Goal: Book appointment/travel/reservation

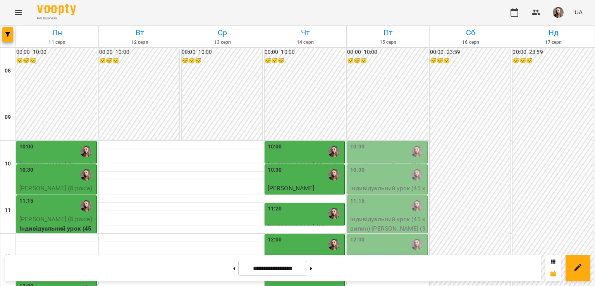
click at [288, 153] on div "10:00" at bounding box center [306, 152] width 76 height 18
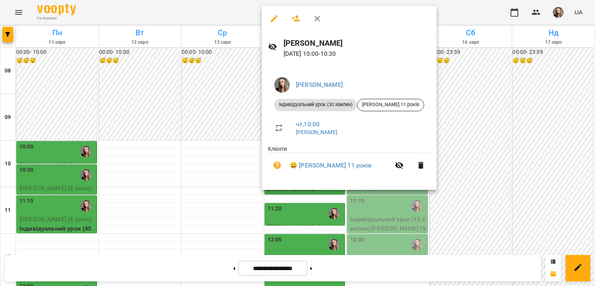
click at [167, 150] on div at bounding box center [297, 143] width 595 height 286
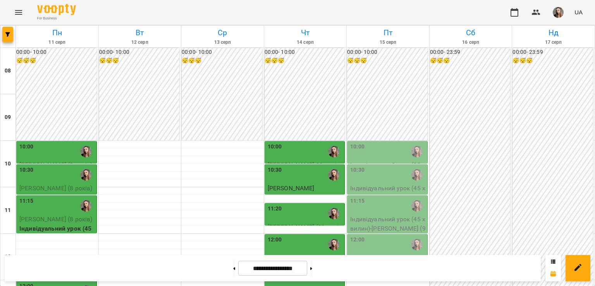
scroll to position [26, 0]
click at [281, 205] on div "11:20" at bounding box center [306, 214] width 76 height 18
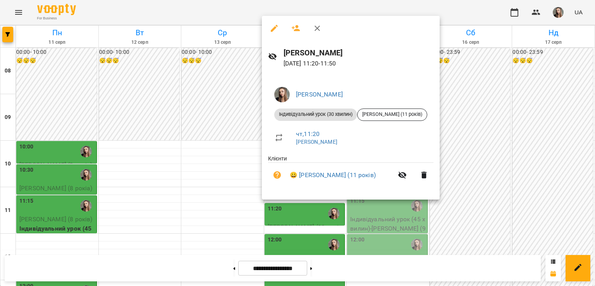
click at [198, 147] on div at bounding box center [297, 143] width 595 height 286
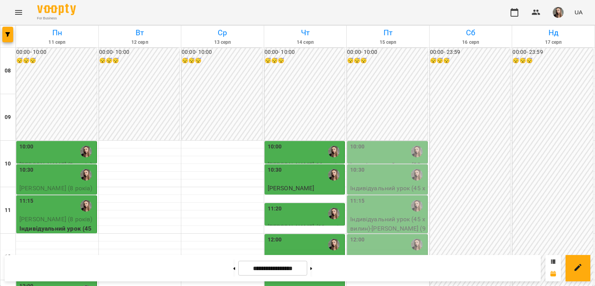
click at [280, 236] on div "12:00" at bounding box center [306, 245] width 76 height 18
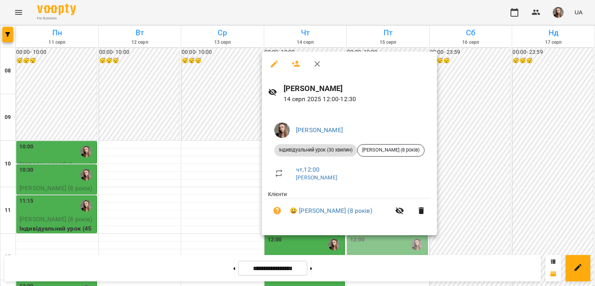
click at [227, 212] on div at bounding box center [297, 143] width 595 height 286
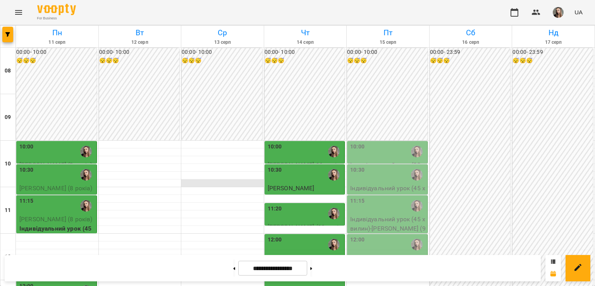
scroll to position [119, 0]
click at [298, 267] on div "12:40" at bounding box center [306, 276] width 76 height 18
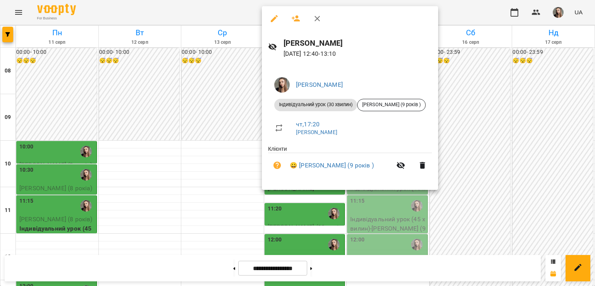
click at [239, 167] on div at bounding box center [297, 143] width 595 height 286
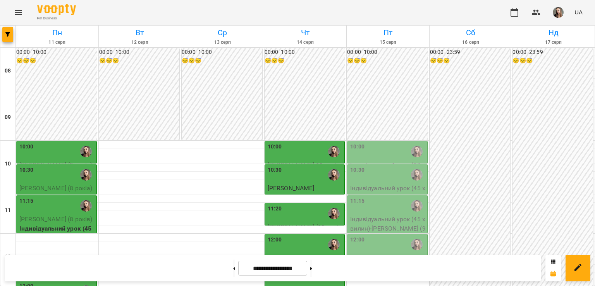
scroll to position [142, 0]
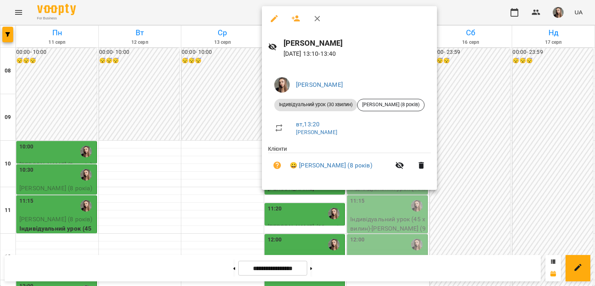
click at [251, 164] on div at bounding box center [297, 143] width 595 height 286
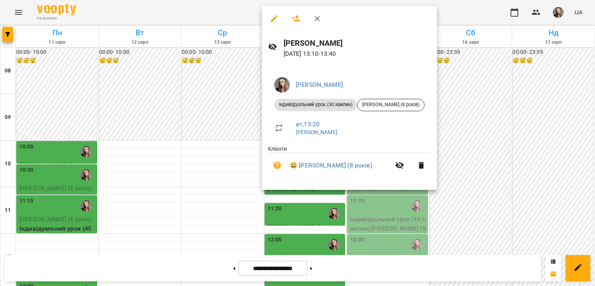
click at [225, 177] on div at bounding box center [297, 143] width 595 height 286
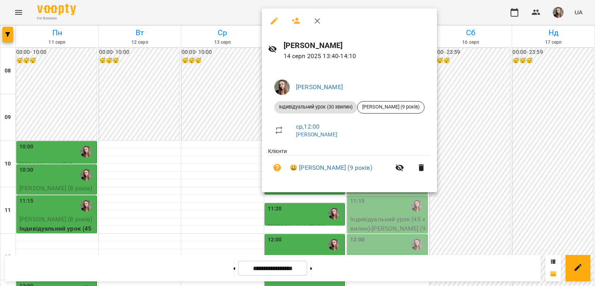
click at [197, 160] on div at bounding box center [297, 143] width 595 height 286
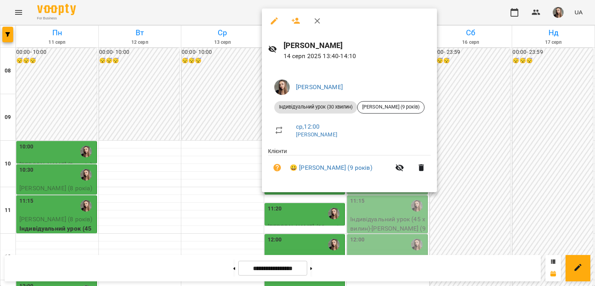
click at [230, 183] on div at bounding box center [297, 143] width 595 height 286
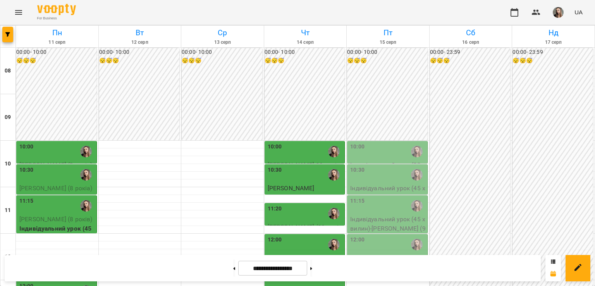
scroll to position [301, 0]
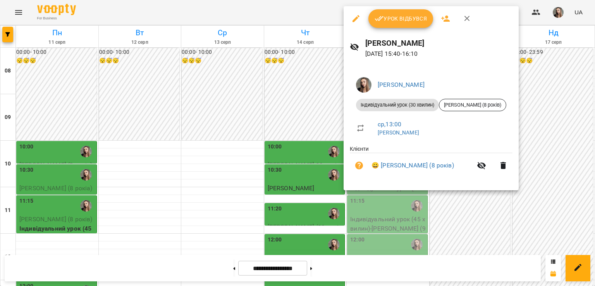
click at [334, 146] on div at bounding box center [297, 143] width 595 height 286
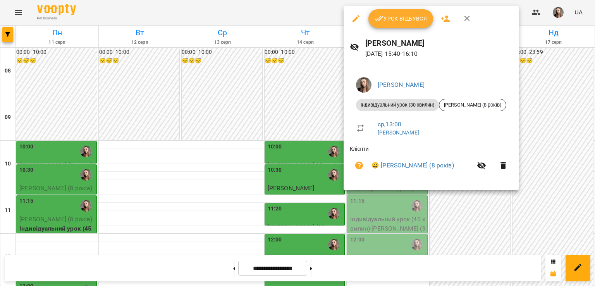
click at [315, 157] on div at bounding box center [297, 143] width 595 height 286
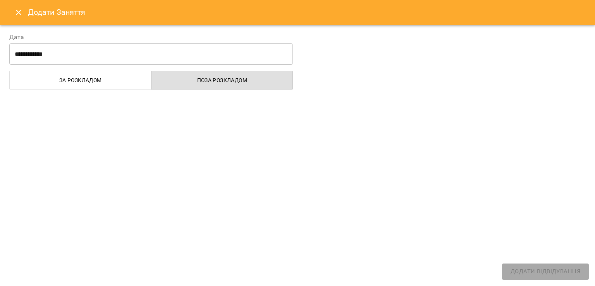
select select "**********"
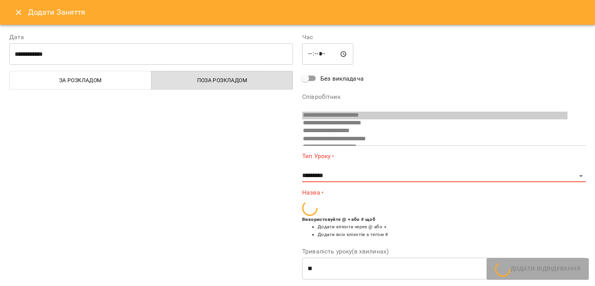
scroll to position [68, 0]
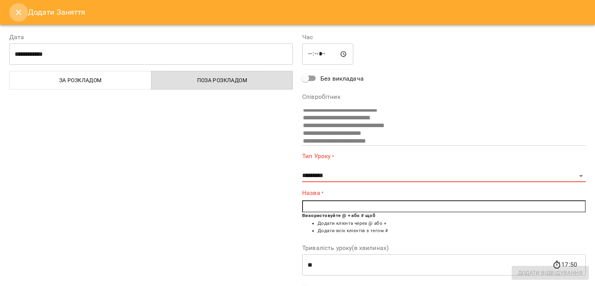
click at [17, 10] on icon "Close" at bounding box center [18, 12] width 9 height 9
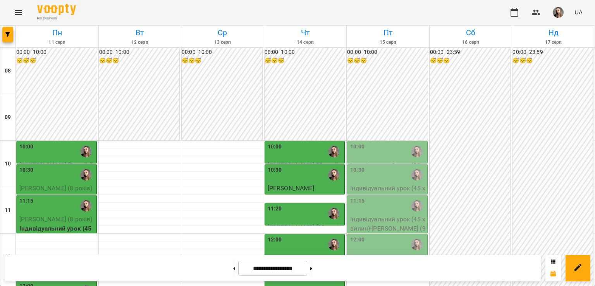
scroll to position [74, 0]
click at [379, 143] on div "10:00" at bounding box center [388, 152] width 76 height 18
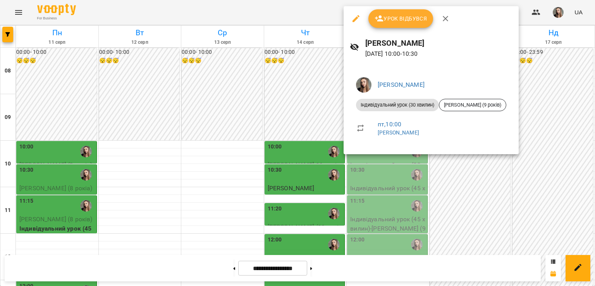
click at [248, 113] on div at bounding box center [297, 143] width 595 height 286
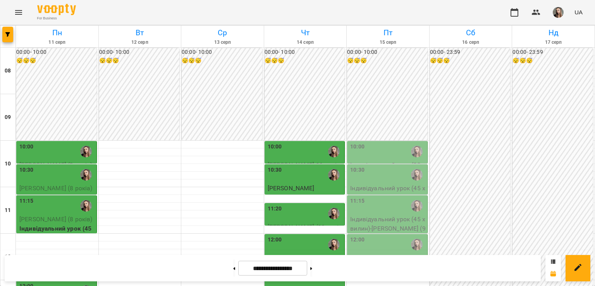
scroll to position [257, 0]
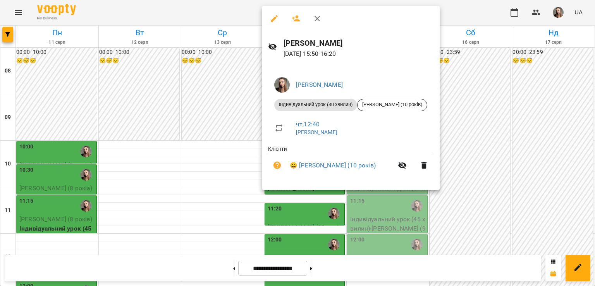
click at [225, 151] on div at bounding box center [297, 143] width 595 height 286
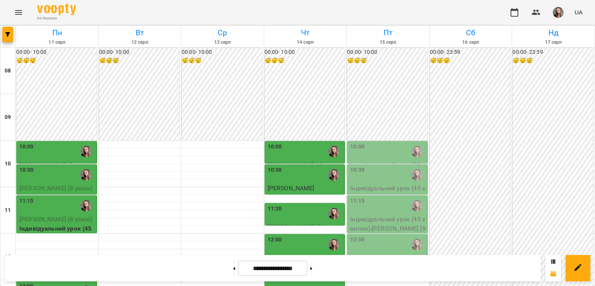
scroll to position [45, 0]
